Goal: Task Accomplishment & Management: Use online tool/utility

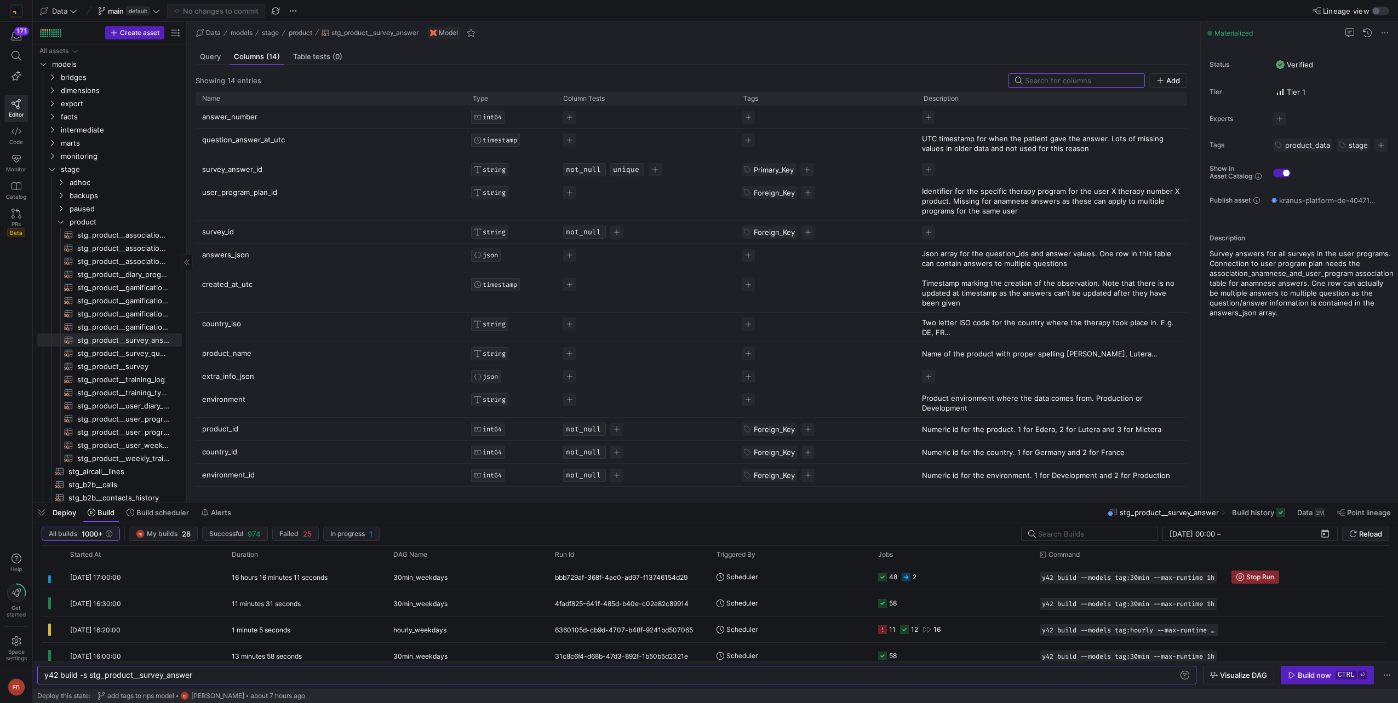
scroll to position [0, 33]
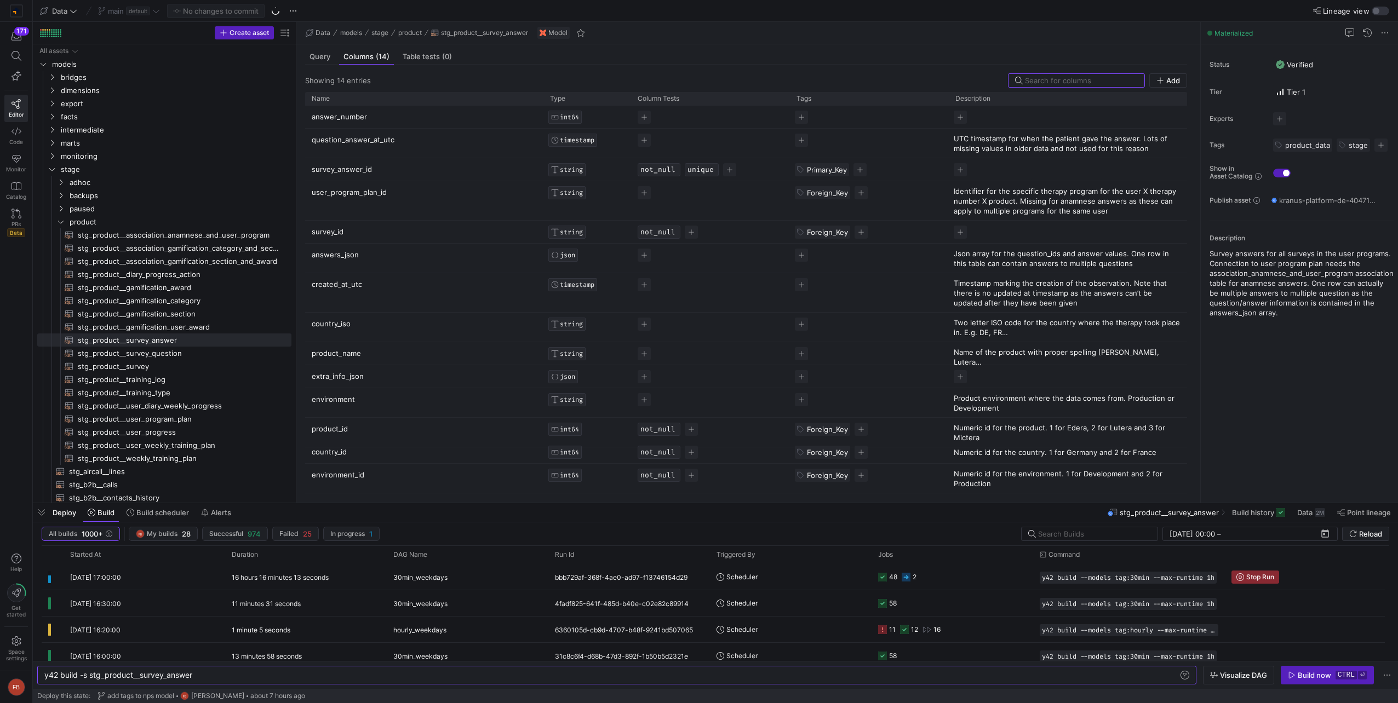
drag, startPoint x: 187, startPoint y: 185, endPoint x: 310, endPoint y: 194, distance: 123.0
click at [310, 194] on as-split "Create asset Drag here to set row groups Drag here to set column labels Group 1…" at bounding box center [715, 262] width 1365 height 481
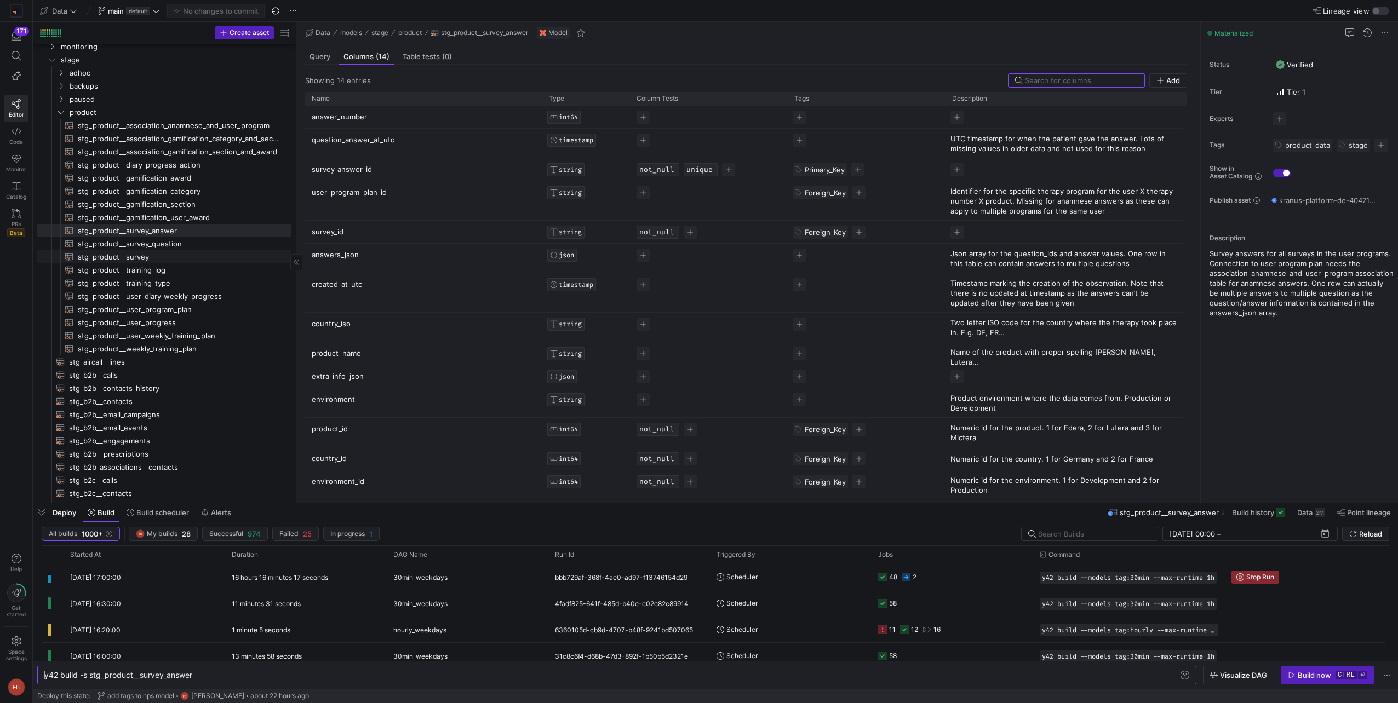
scroll to position [0, 0]
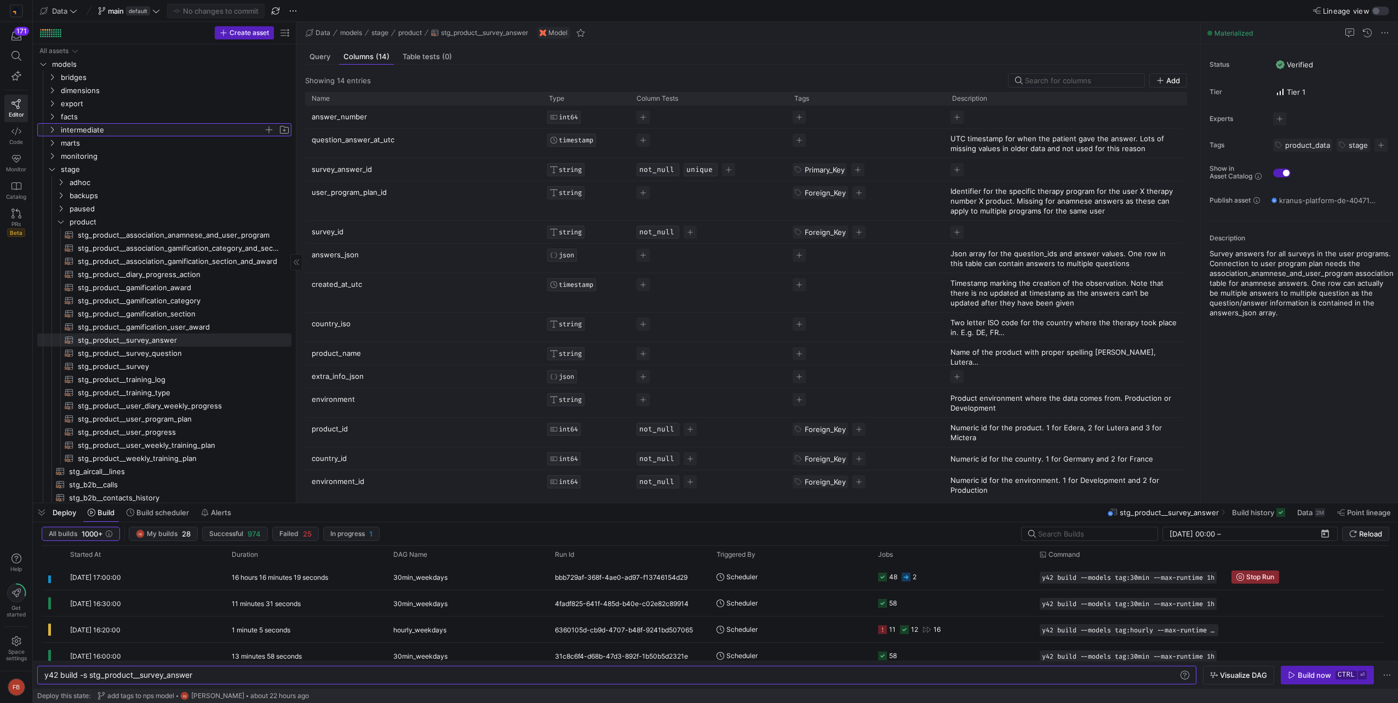
click at [50, 129] on icon "Press SPACE to select this row." at bounding box center [52, 130] width 8 height 7
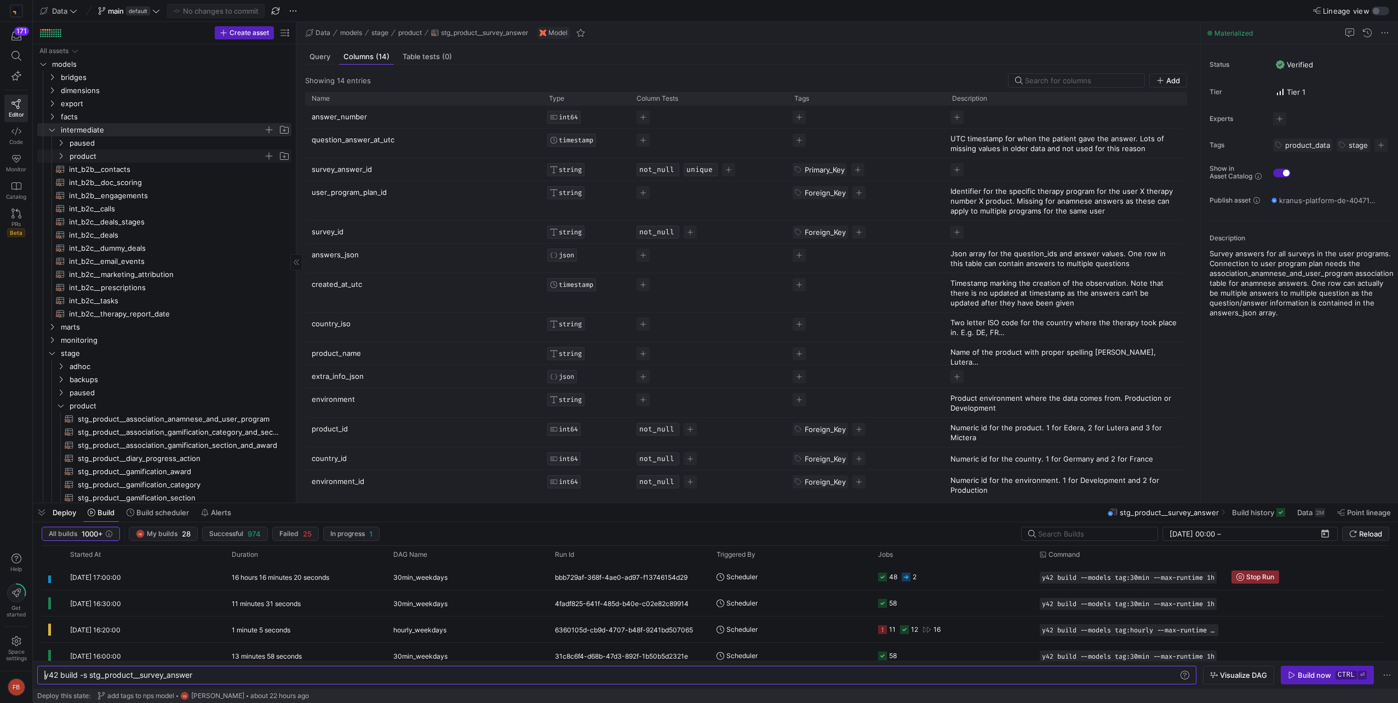
click at [61, 157] on icon "Press SPACE to select this row." at bounding box center [61, 156] width 8 height 7
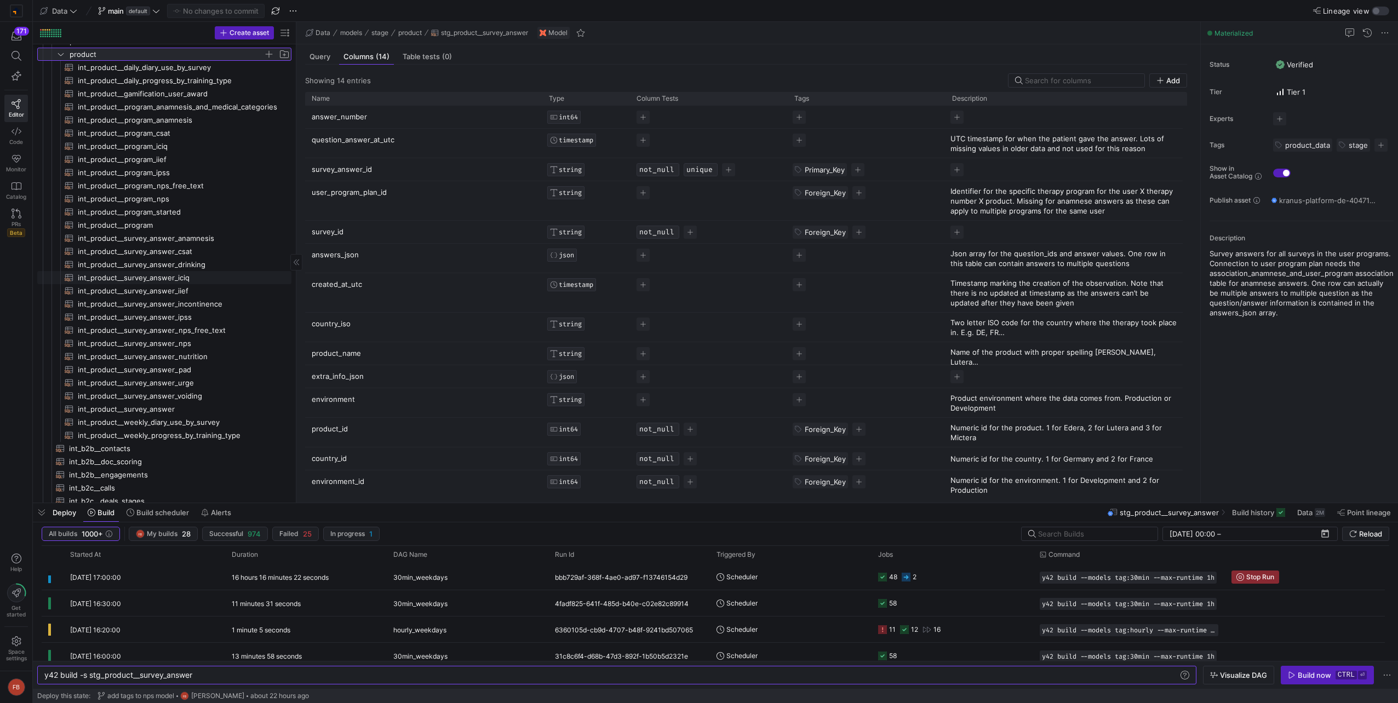
scroll to position [110, 0]
click at [213, 387] on span "int_product__survey_answer_voiding​​​​​​​​​​" at bounding box center [178, 388] width 201 height 13
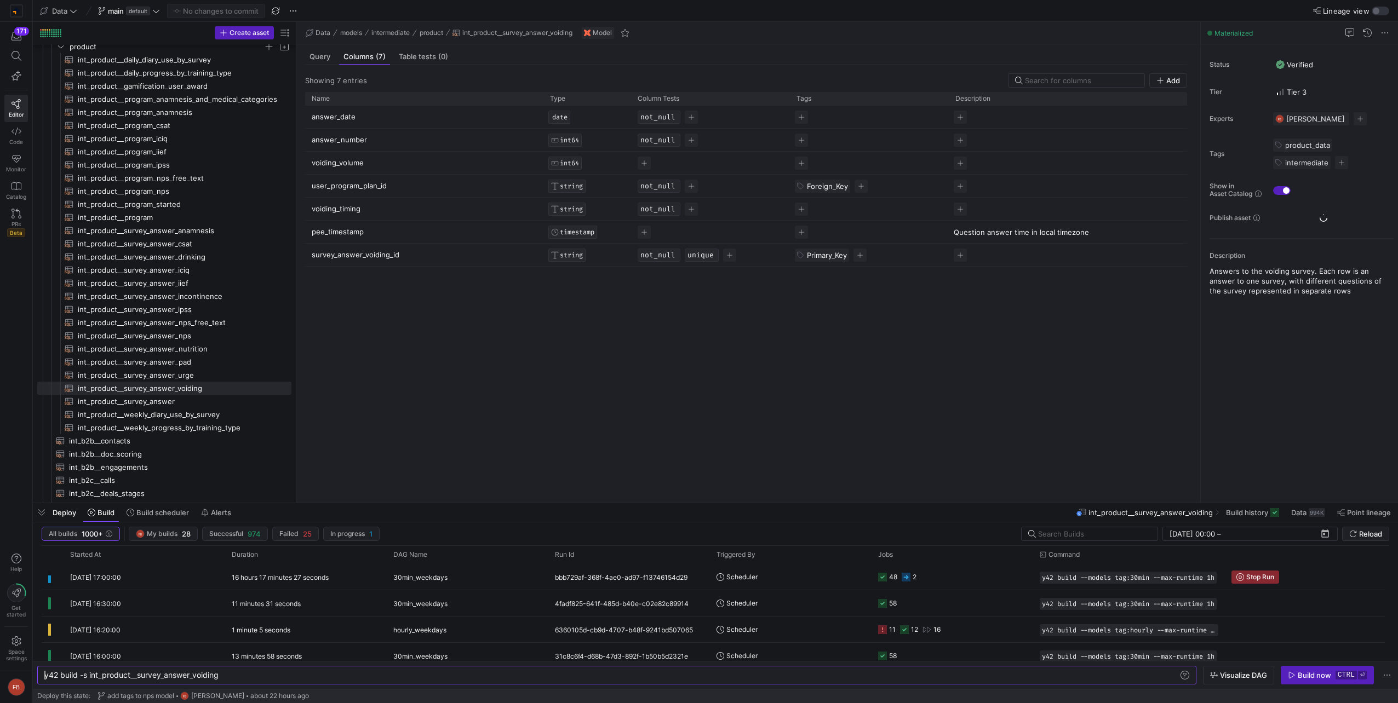
scroll to position [0, 175]
click at [316, 60] on span "Query" at bounding box center [320, 56] width 21 height 7
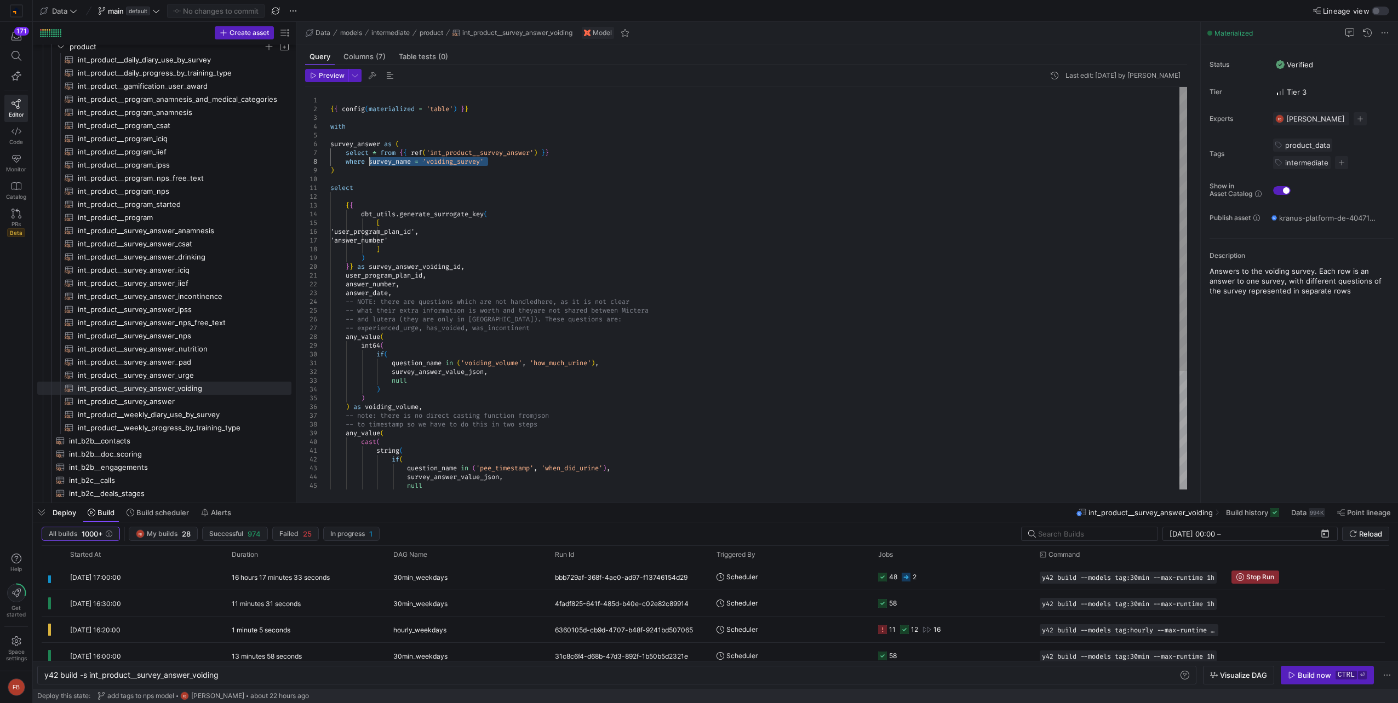
drag, startPoint x: 485, startPoint y: 160, endPoint x: 369, endPoint y: 158, distance: 116.2
click at [369, 158] on div "{ { config ( materialized = 'table' ) } } with survey_answer as ( select * from…" at bounding box center [758, 372] width 857 height 570
click at [151, 293] on span "int_product__survey_answer_incontinence​​​​​​​​​​" at bounding box center [178, 296] width 201 height 13
type textarea "y42 build -s int_product__survey_answer_incontinence"
type textarea "{{ config(materialized = 'table') }} with survey_answer as ( select * from {{ r…"
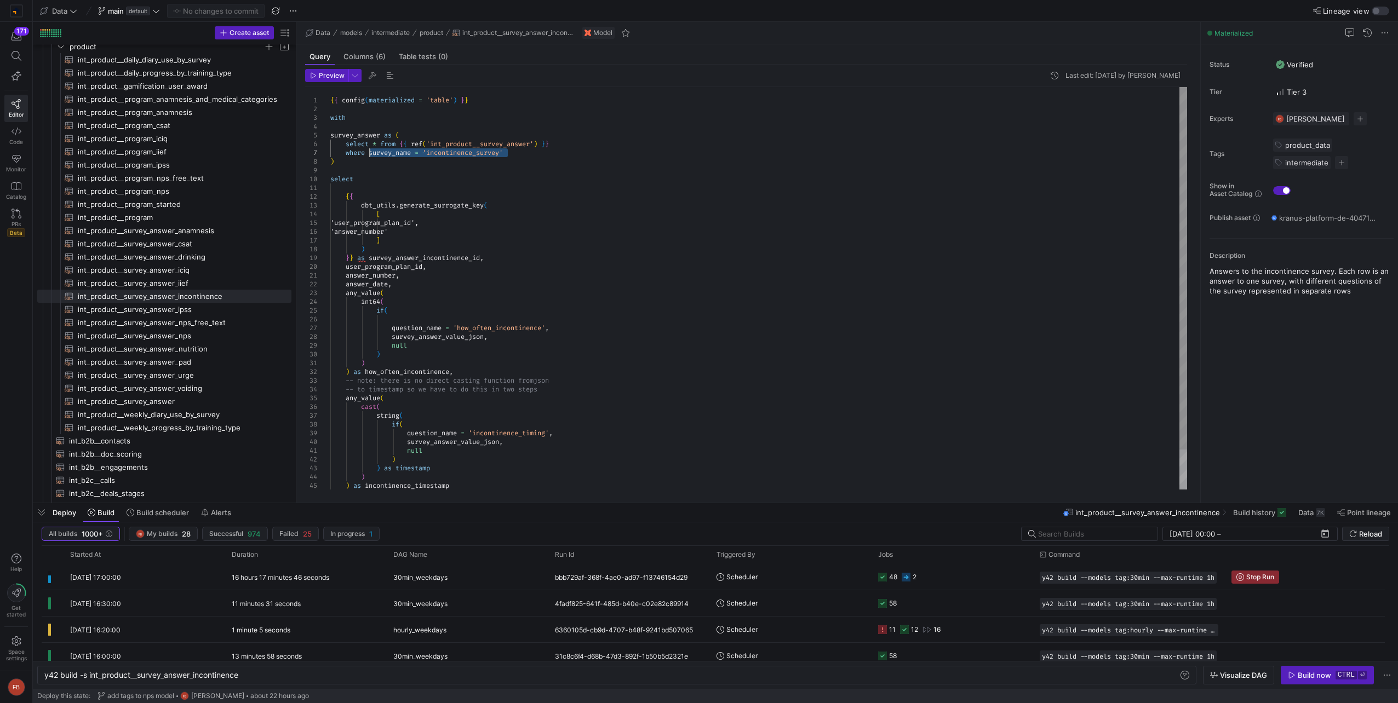
drag, startPoint x: 518, startPoint y: 152, endPoint x: 369, endPoint y: 152, distance: 148.5
click at [369, 152] on div "{ { config ( materialized = 'table' ) } } with survey_answer as ( select * from…" at bounding box center [758, 310] width 857 height 447
